Goal: Navigation & Orientation: Understand site structure

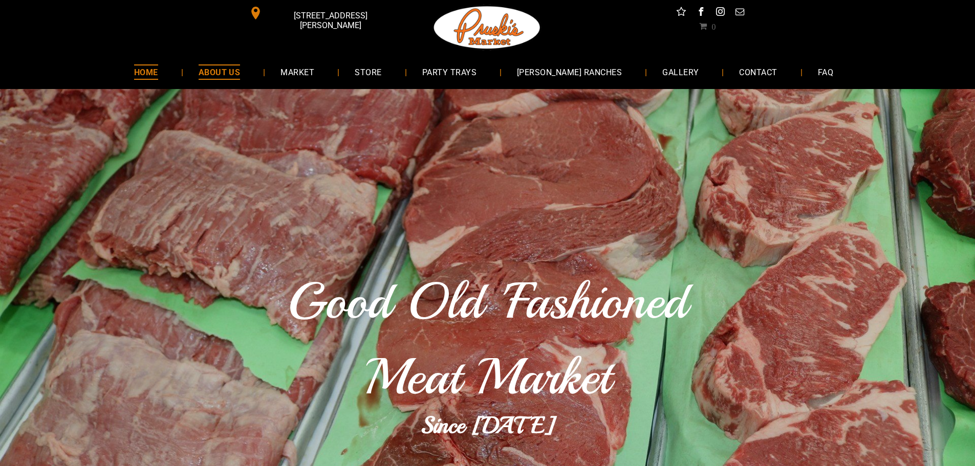
click at [236, 73] on span "ABOUT US" at bounding box center [220, 72] width 42 height 15
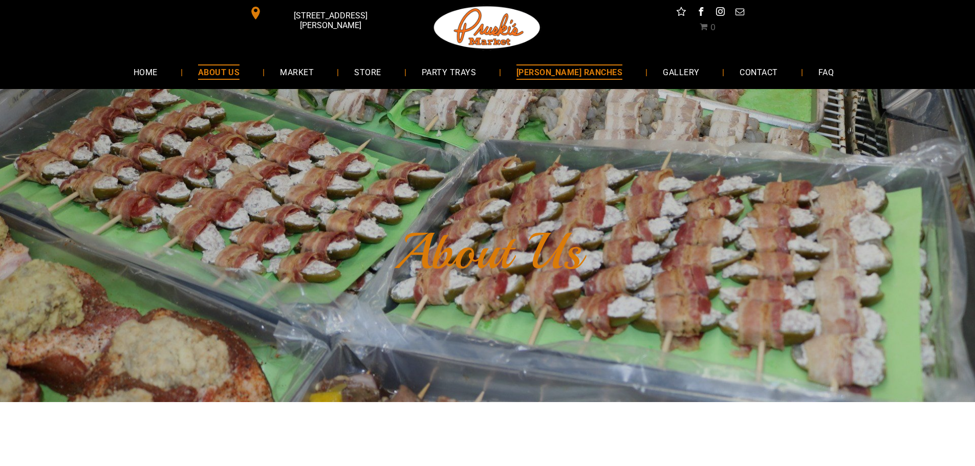
click at [588, 76] on span "[PERSON_NAME] RANCHES" at bounding box center [570, 72] width 106 height 15
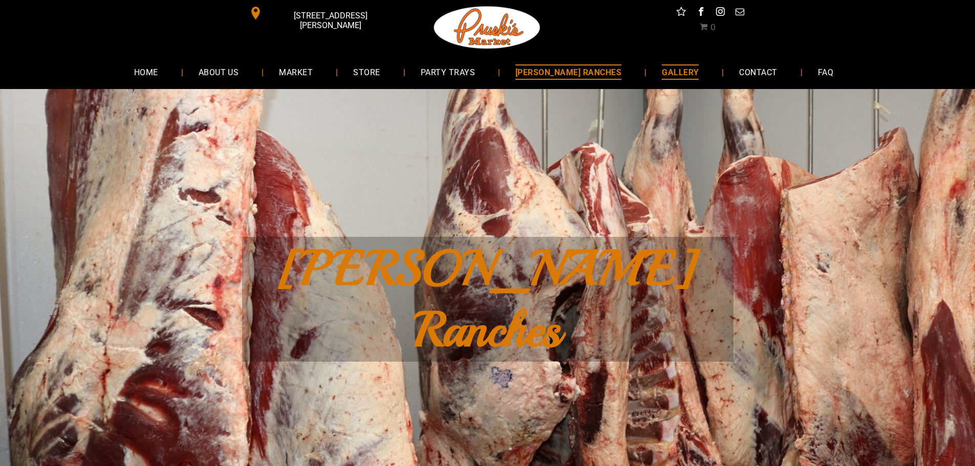
click at [662, 74] on span "GALLERY" at bounding box center [680, 72] width 37 height 15
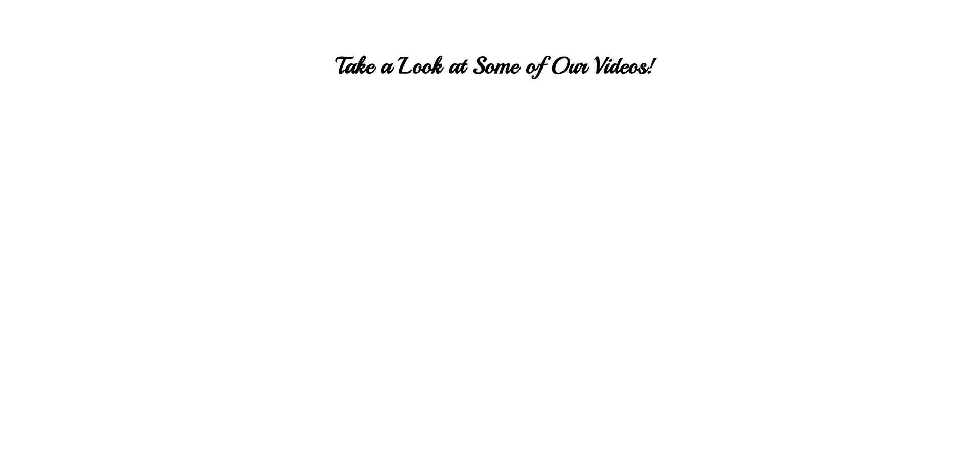
scroll to position [2099, 0]
